Goal: Task Accomplishment & Management: Manage account settings

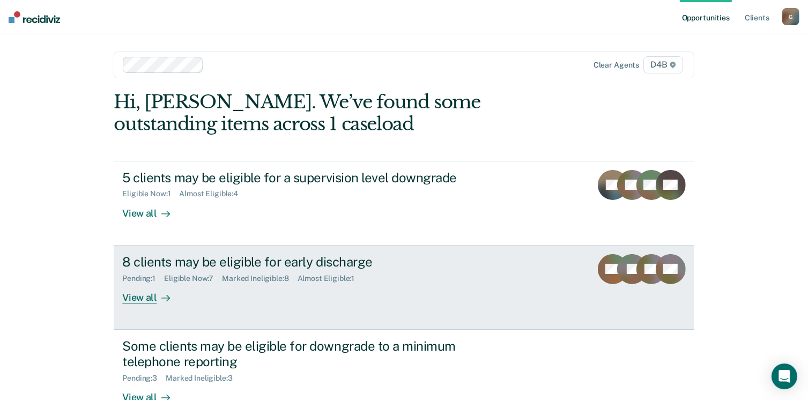
click at [146, 296] on div "View all" at bounding box center [152, 292] width 60 height 21
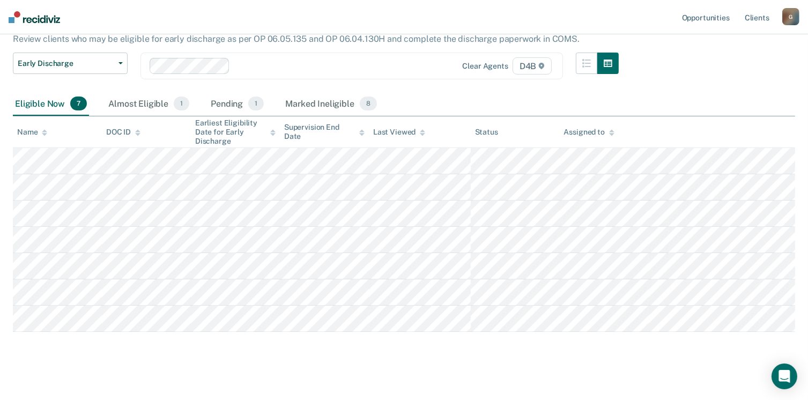
scroll to position [109, 0]
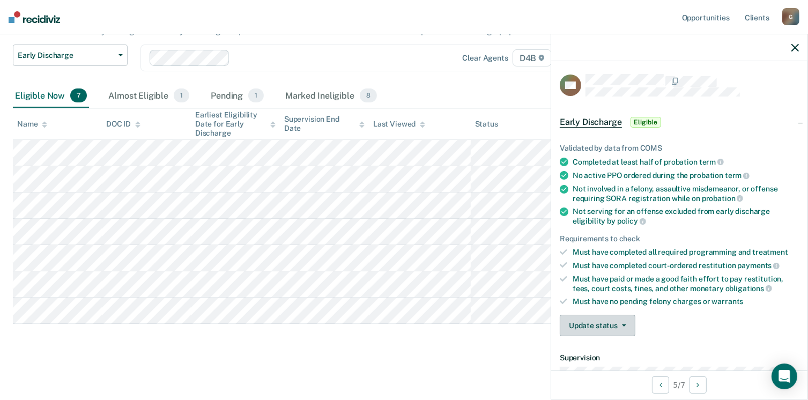
click at [622, 316] on button "Update status" at bounding box center [598, 325] width 76 height 21
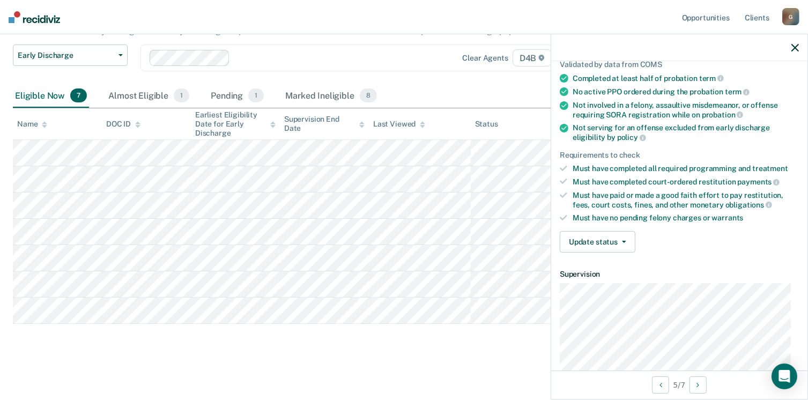
scroll to position [118, 0]
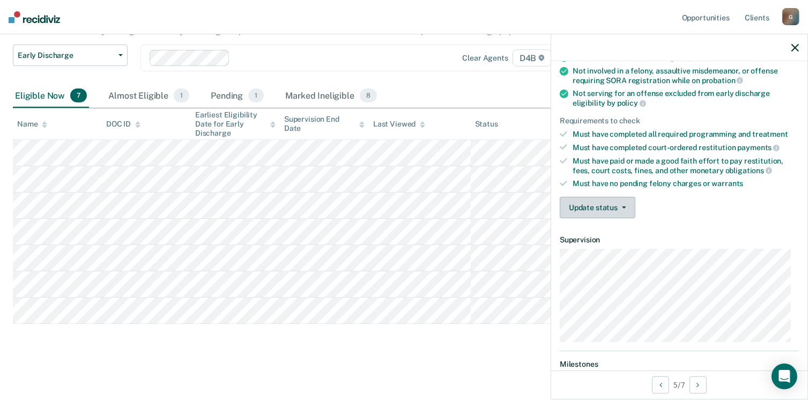
click at [615, 200] on button "Update status" at bounding box center [598, 207] width 76 height 21
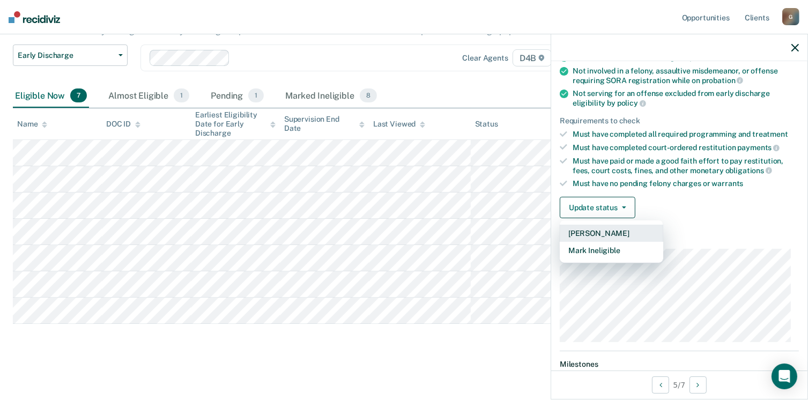
click at [611, 226] on button "[PERSON_NAME]" at bounding box center [611, 233] width 103 height 17
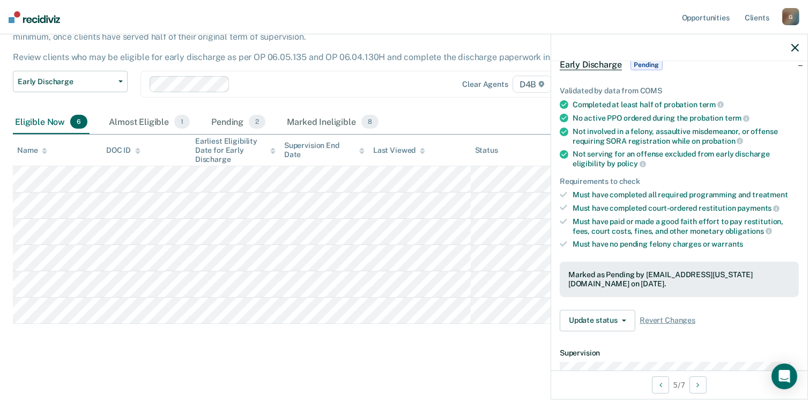
scroll to position [0, 0]
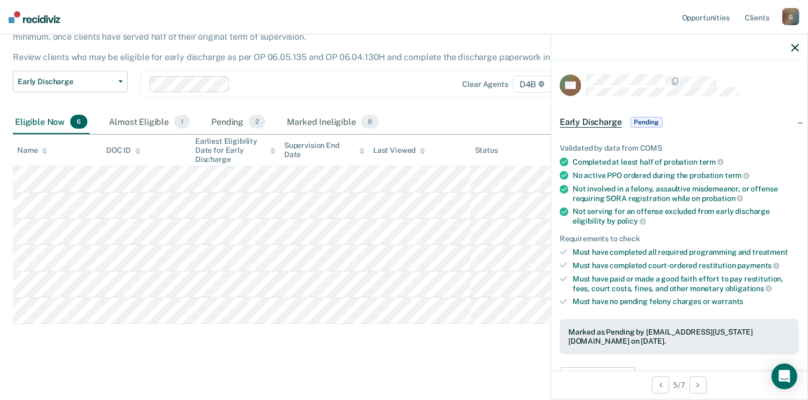
click at [433, 31] on nav "Opportunities Client s [EMAIL_ADDRESS][US_STATE][DOMAIN_NAME] G Profile How it …" at bounding box center [404, 17] width 808 height 34
click at [792, 42] on div at bounding box center [679, 47] width 256 height 27
click at [798, 48] on icon "button" at bounding box center [795, 48] width 8 height 8
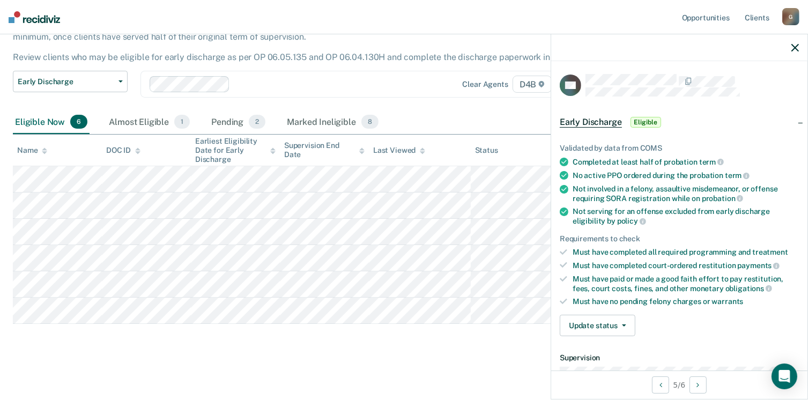
click at [450, 344] on div "Early Discharge Early Discharge is the termination of the period of probation o…" at bounding box center [404, 173] width 782 height 364
click at [589, 316] on button "Update status" at bounding box center [598, 325] width 76 height 21
click at [598, 344] on button "[PERSON_NAME]" at bounding box center [611, 351] width 103 height 17
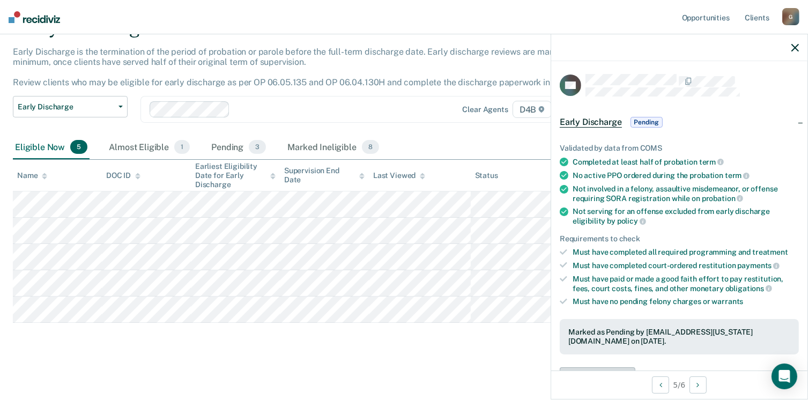
scroll to position [56, 0]
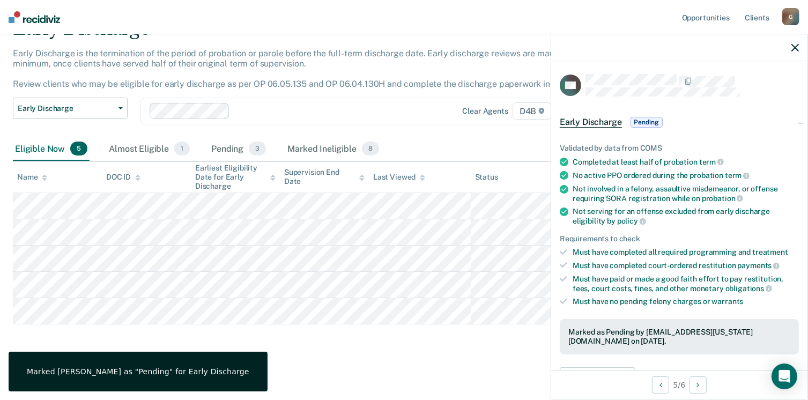
click at [309, 336] on div "Early Discharge Early Discharge is the termination of the period of probation o…" at bounding box center [404, 187] width 782 height 338
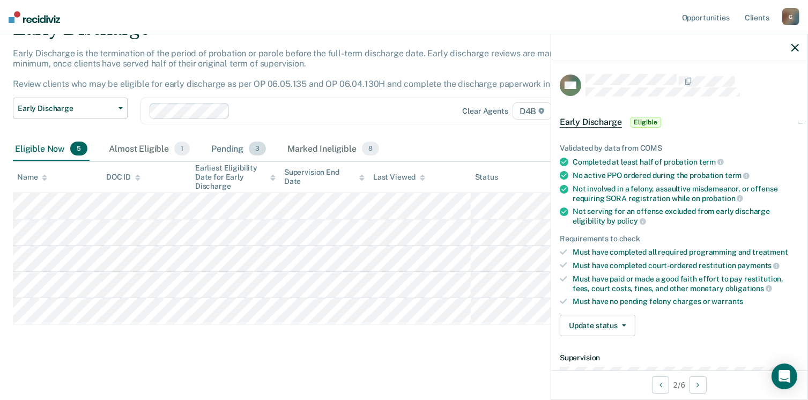
click at [232, 152] on div "Pending 3" at bounding box center [238, 149] width 59 height 24
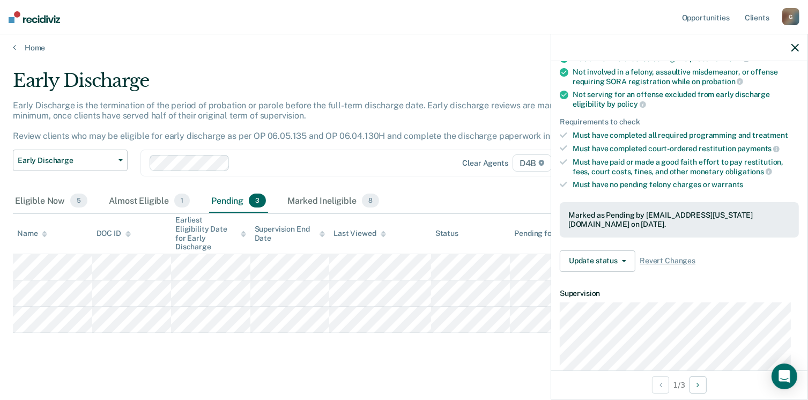
scroll to position [118, 0]
click at [620, 259] on span "button" at bounding box center [621, 260] width 9 height 2
click at [701, 277] on article "CD Early Discharge Pending Validated by data from COMS Completed at least half …" at bounding box center [679, 221] width 239 height 530
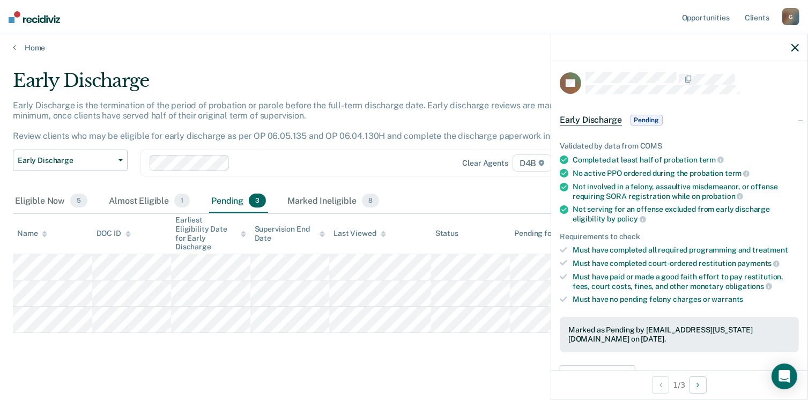
scroll to position [0, 0]
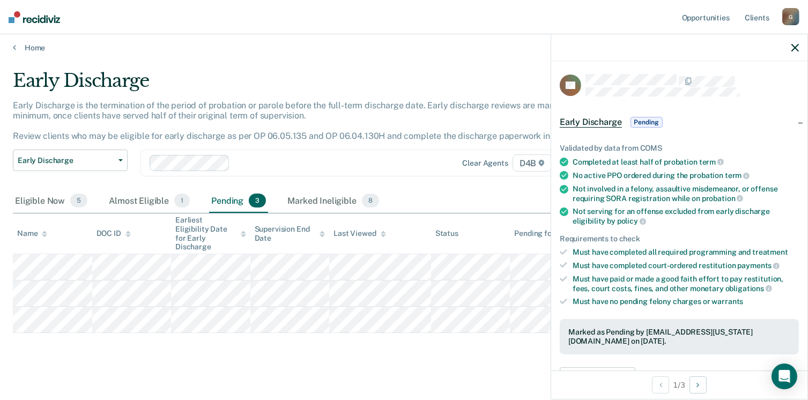
click at [567, 261] on li "Must have completed court-ordered restitution payments" at bounding box center [679, 266] width 239 height 10
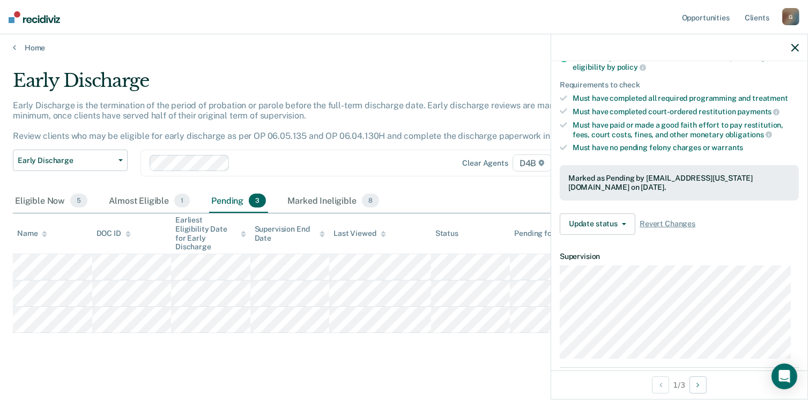
scroll to position [157, 0]
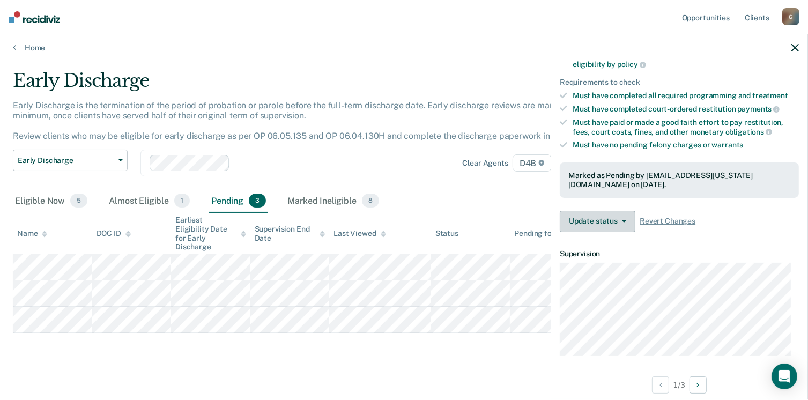
click at [611, 216] on button "Update status" at bounding box center [598, 221] width 76 height 21
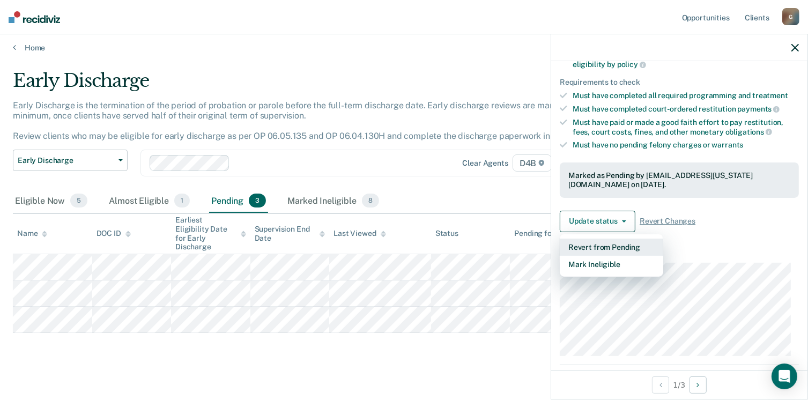
click at [623, 243] on button "Revert from Pending" at bounding box center [611, 247] width 103 height 17
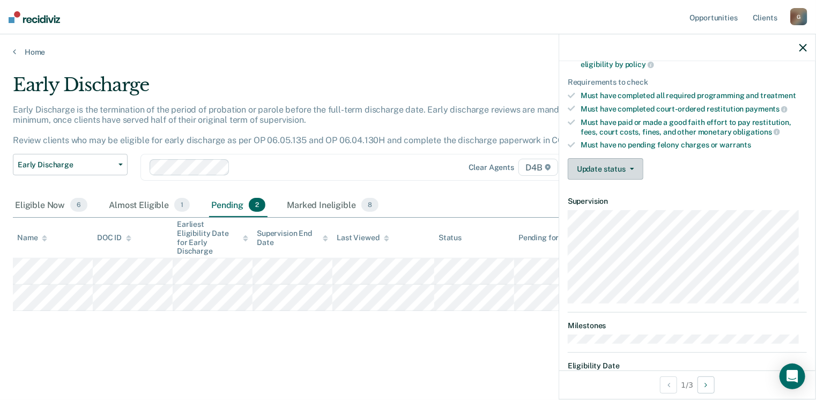
click at [619, 168] on button "Update status" at bounding box center [606, 168] width 76 height 21
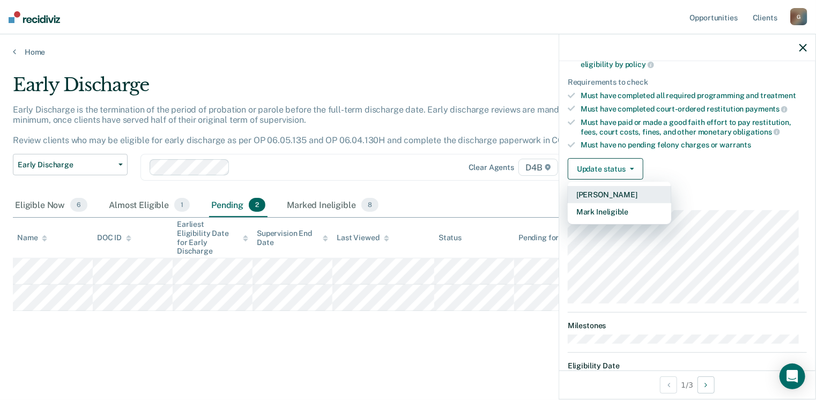
click at [619, 188] on button "[PERSON_NAME]" at bounding box center [619, 194] width 103 height 17
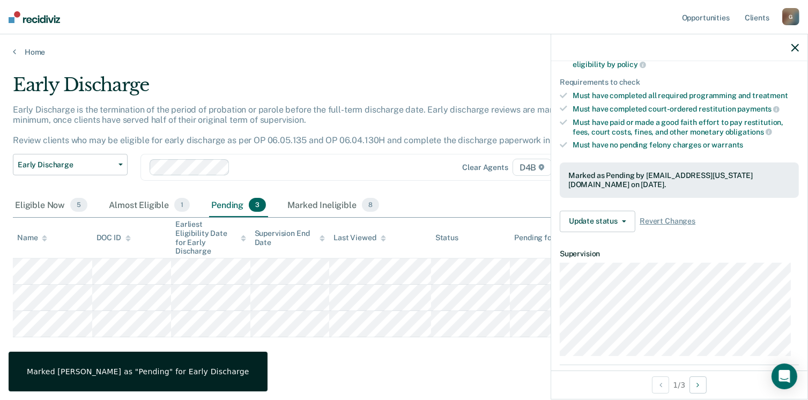
click at [233, 206] on div "Pending 3" at bounding box center [238, 206] width 59 height 24
click at [317, 206] on div "Marked Ineligible 8" at bounding box center [333, 206] width 96 height 24
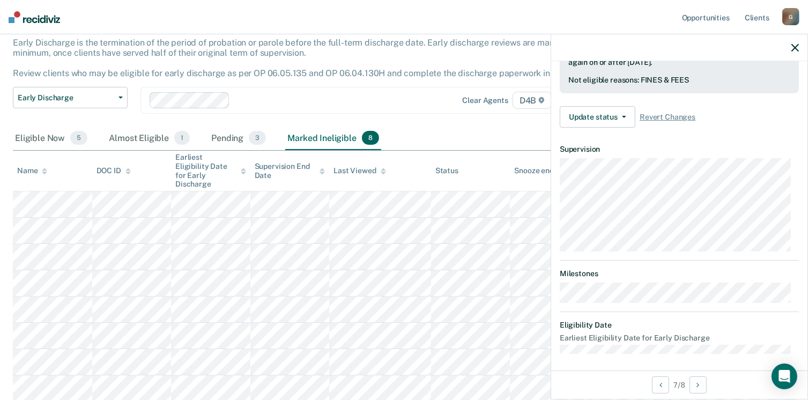
scroll to position [288, 0]
click at [620, 108] on button "Update status" at bounding box center [598, 116] width 76 height 21
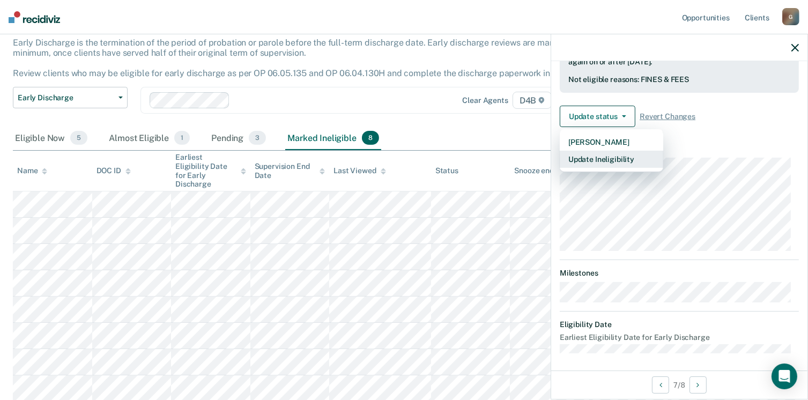
click at [635, 155] on button "Update Ineligibility" at bounding box center [611, 159] width 103 height 17
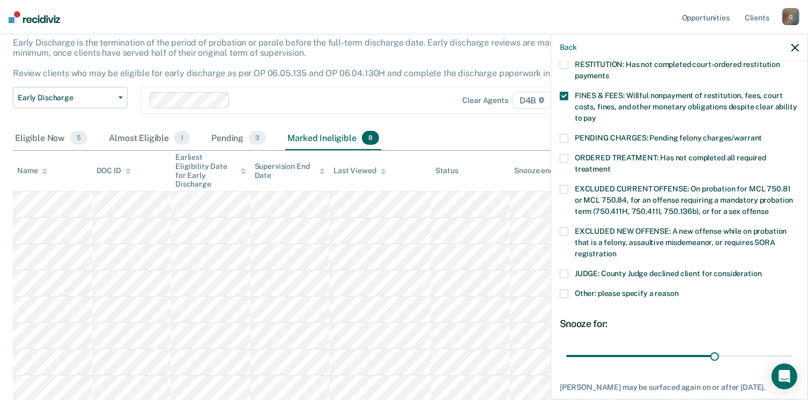
click at [565, 134] on span at bounding box center [564, 138] width 9 height 9
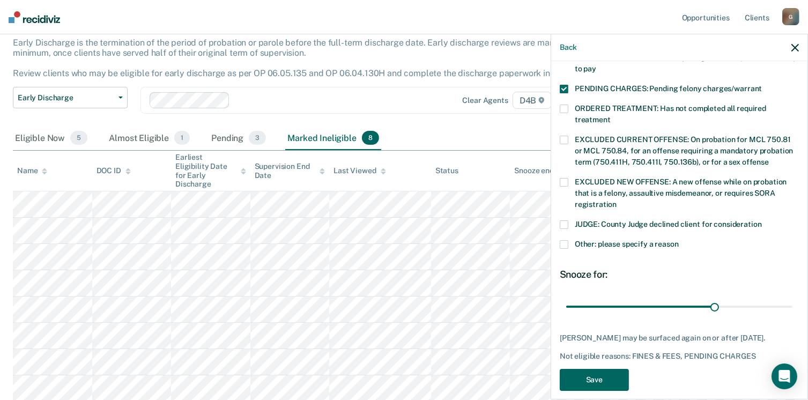
click at [607, 369] on button "Save" at bounding box center [594, 380] width 69 height 22
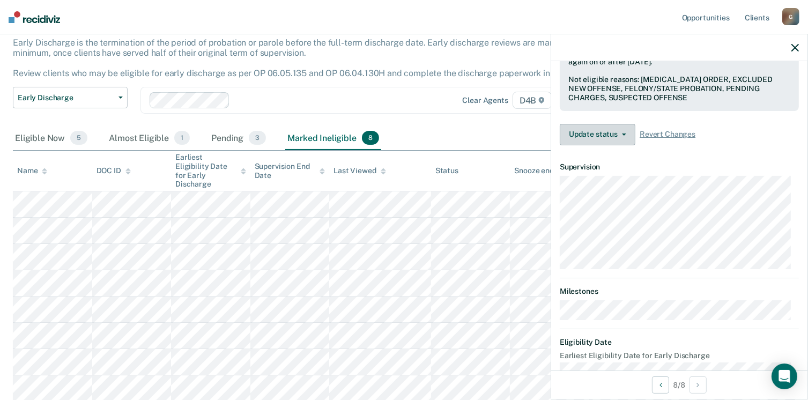
click at [624, 128] on button "Update status" at bounding box center [598, 134] width 76 height 21
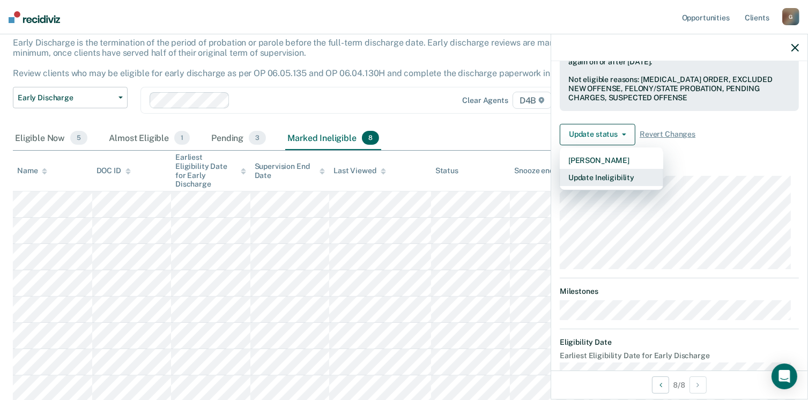
click at [626, 172] on button "Update Ineligibility" at bounding box center [611, 177] width 103 height 17
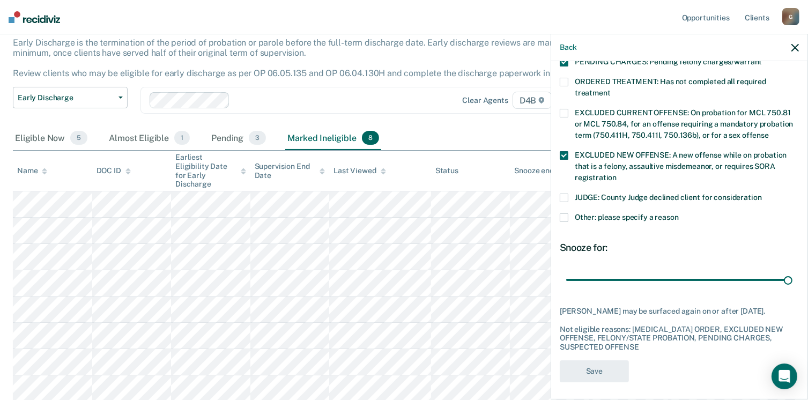
scroll to position [0, 0]
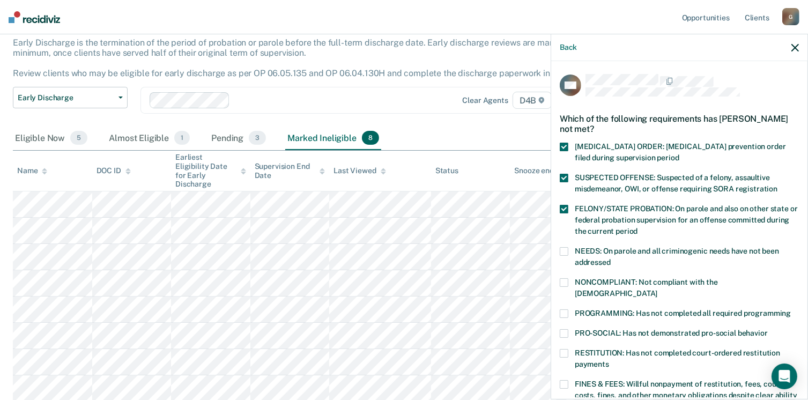
click at [796, 50] on icon "button" at bounding box center [795, 48] width 8 height 8
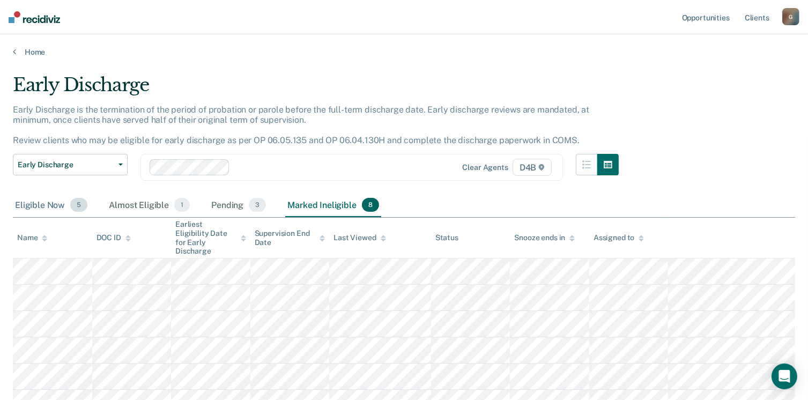
click at [56, 206] on div "Eligible Now 5" at bounding box center [51, 206] width 77 height 24
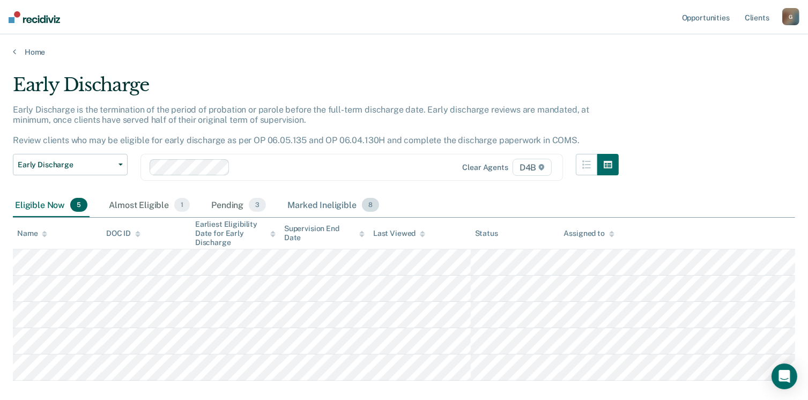
click at [307, 204] on div "Marked Ineligible 8" at bounding box center [333, 206] width 96 height 24
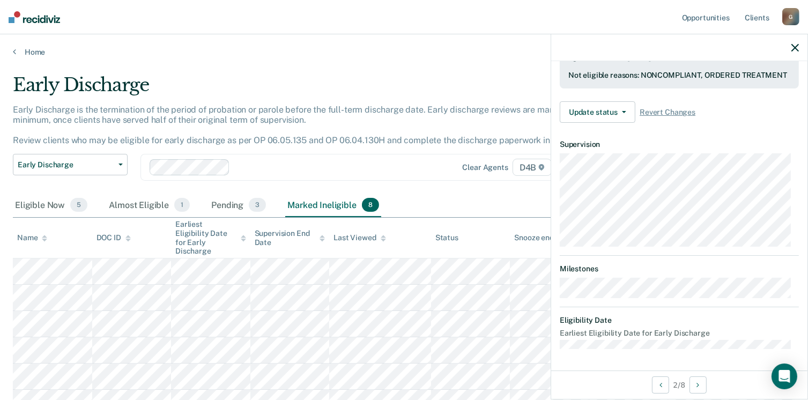
scroll to position [227, 0]
